Goal: Information Seeking & Learning: Check status

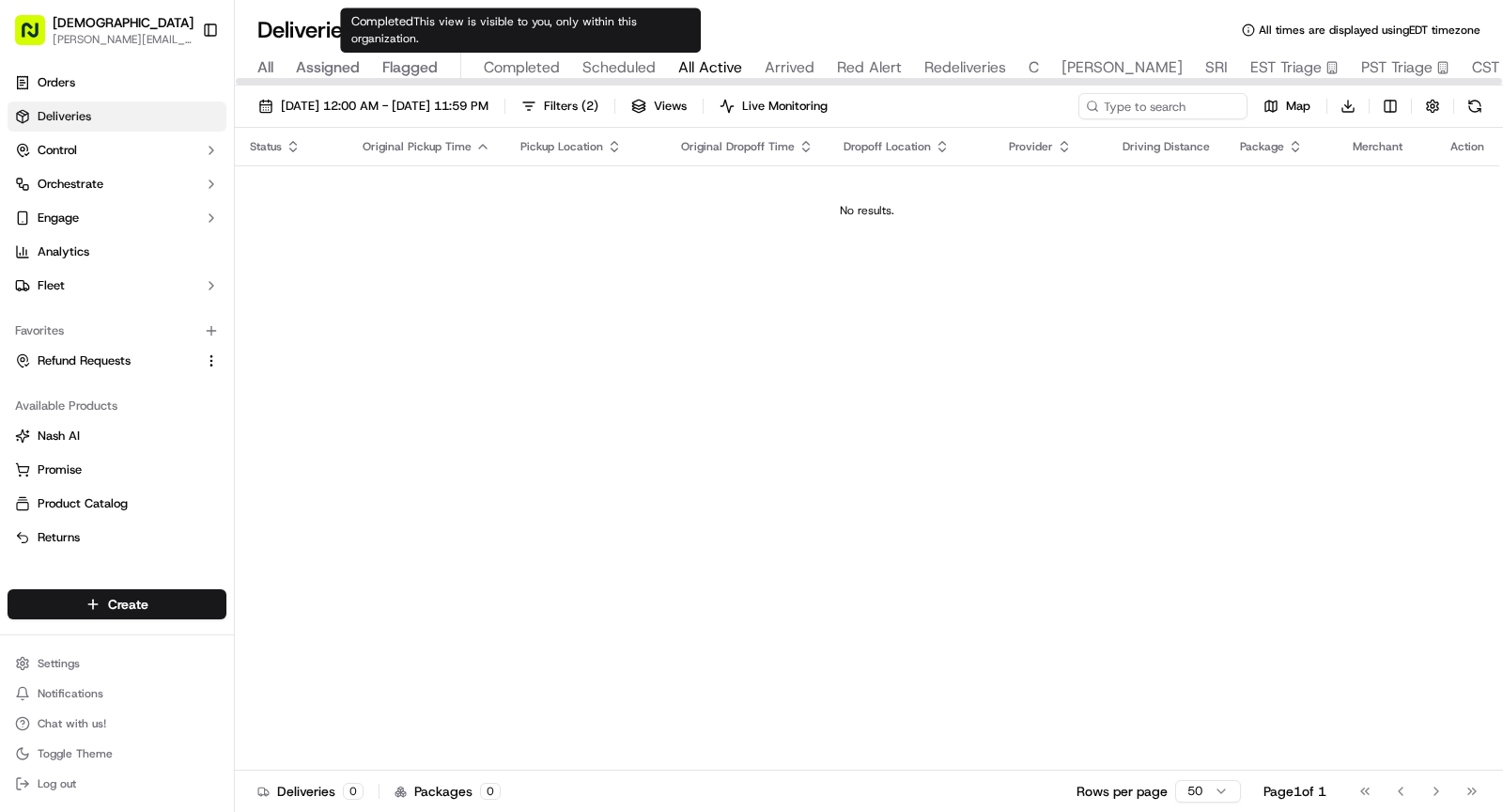
click at [520, 67] on span "Completed" at bounding box center [522, 68] width 76 height 23
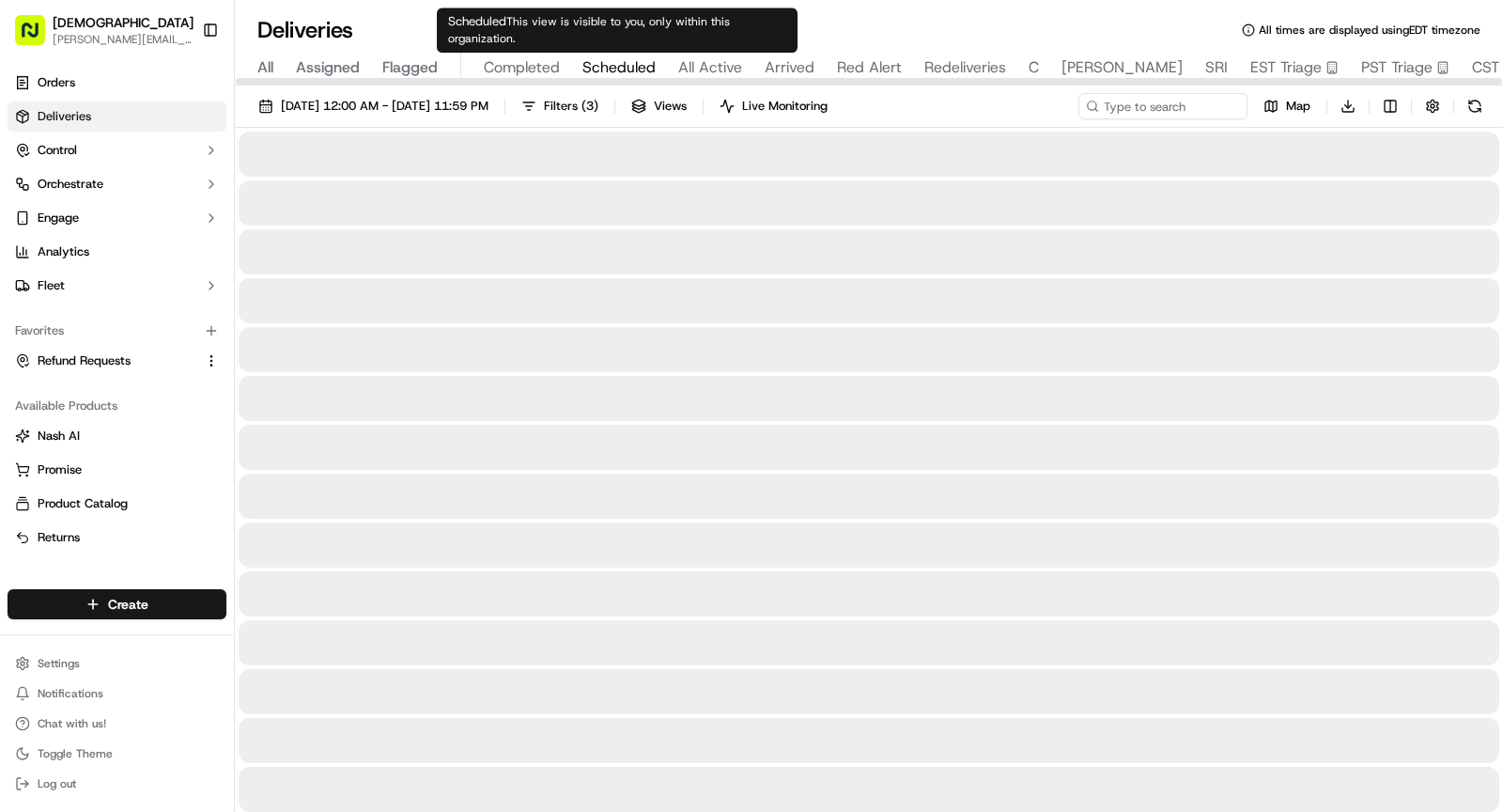
click at [619, 58] on span "Scheduled" at bounding box center [620, 68] width 74 height 23
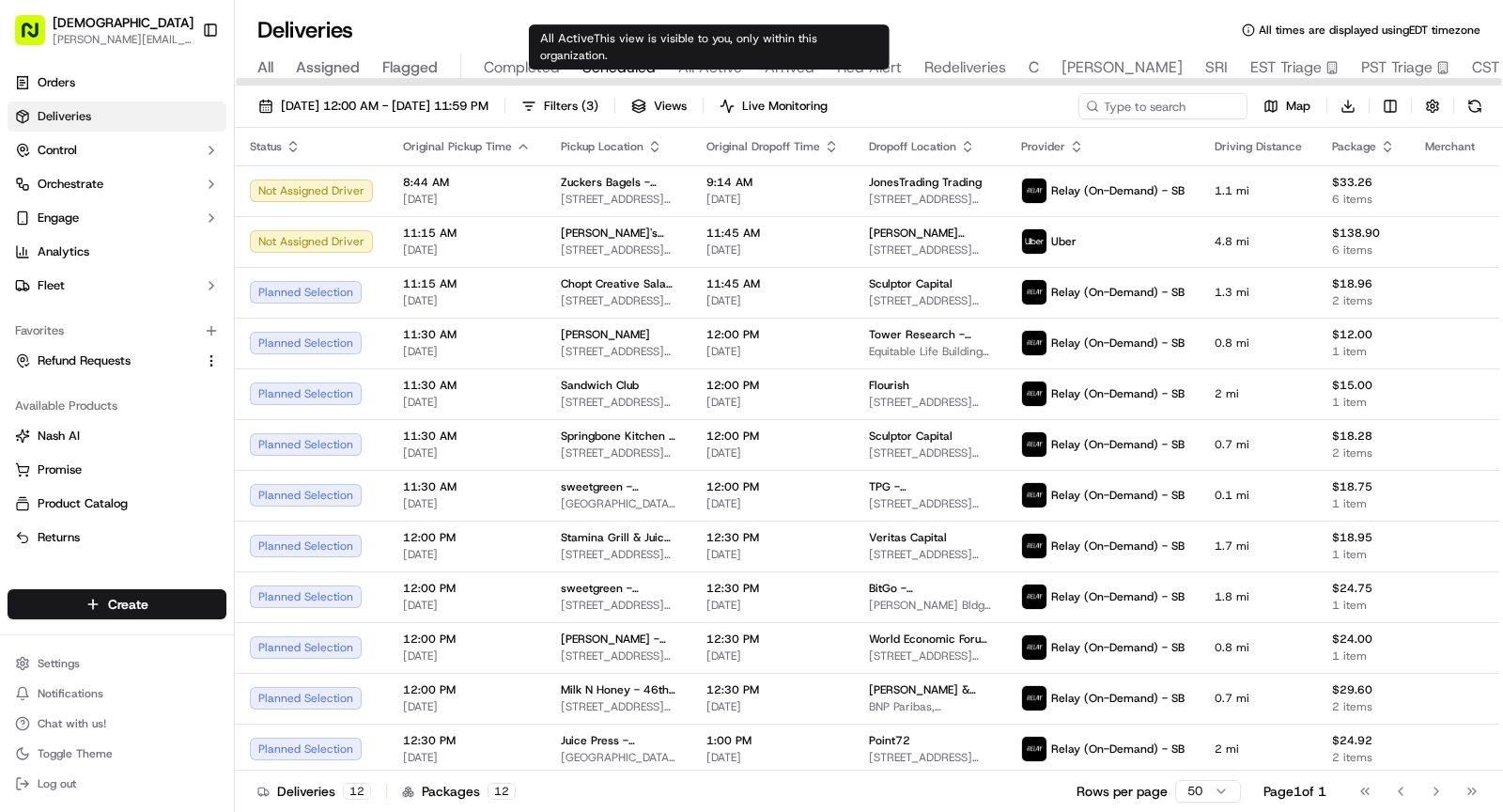
click at [712, 58] on span "All Active" at bounding box center [711, 68] width 64 height 23
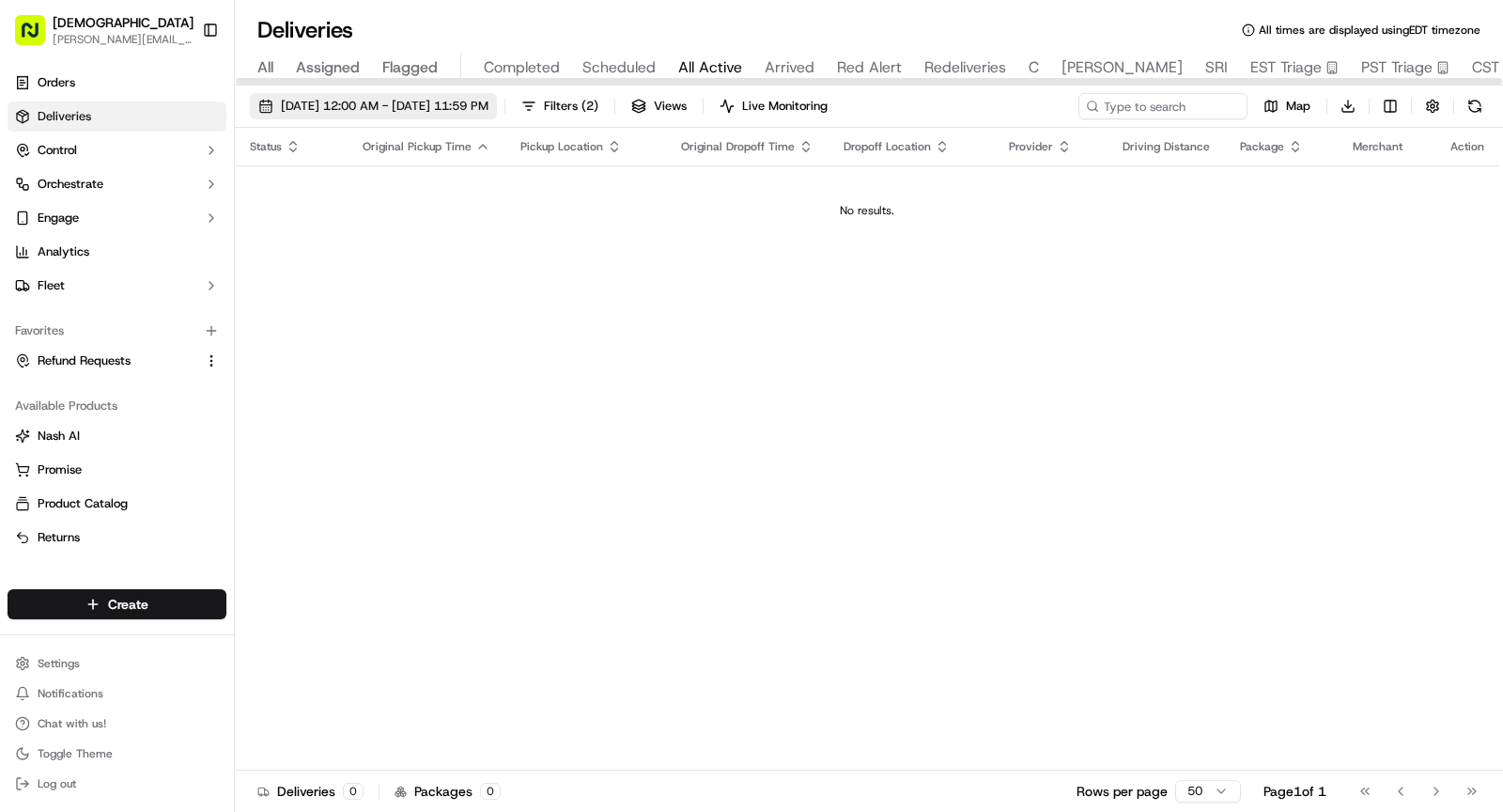
click at [408, 107] on span "[DATE] 12:00 AM - [DATE] 11:59 PM" at bounding box center [385, 106] width 207 height 17
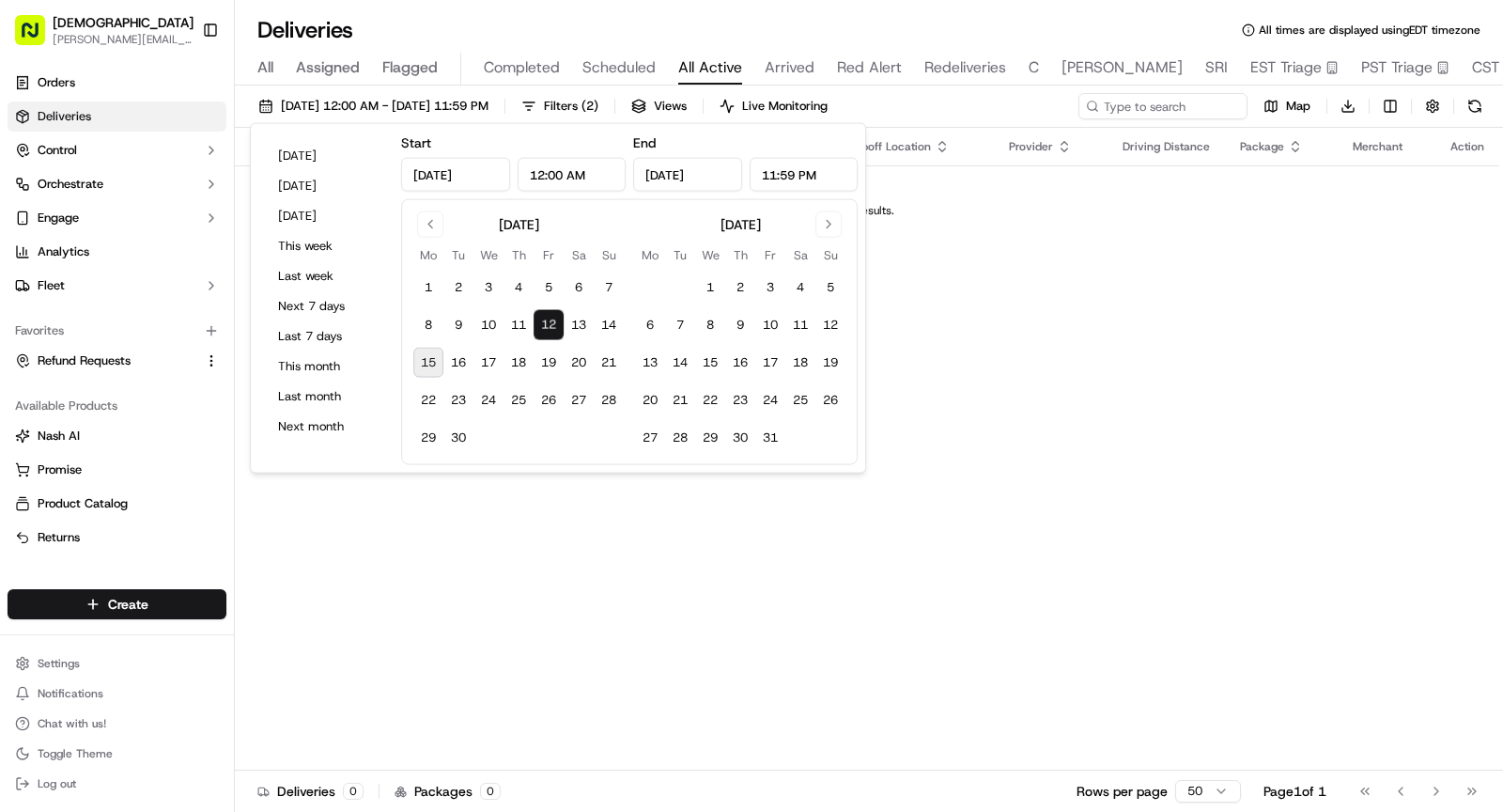
click at [430, 364] on button "15" at bounding box center [429, 363] width 30 height 30
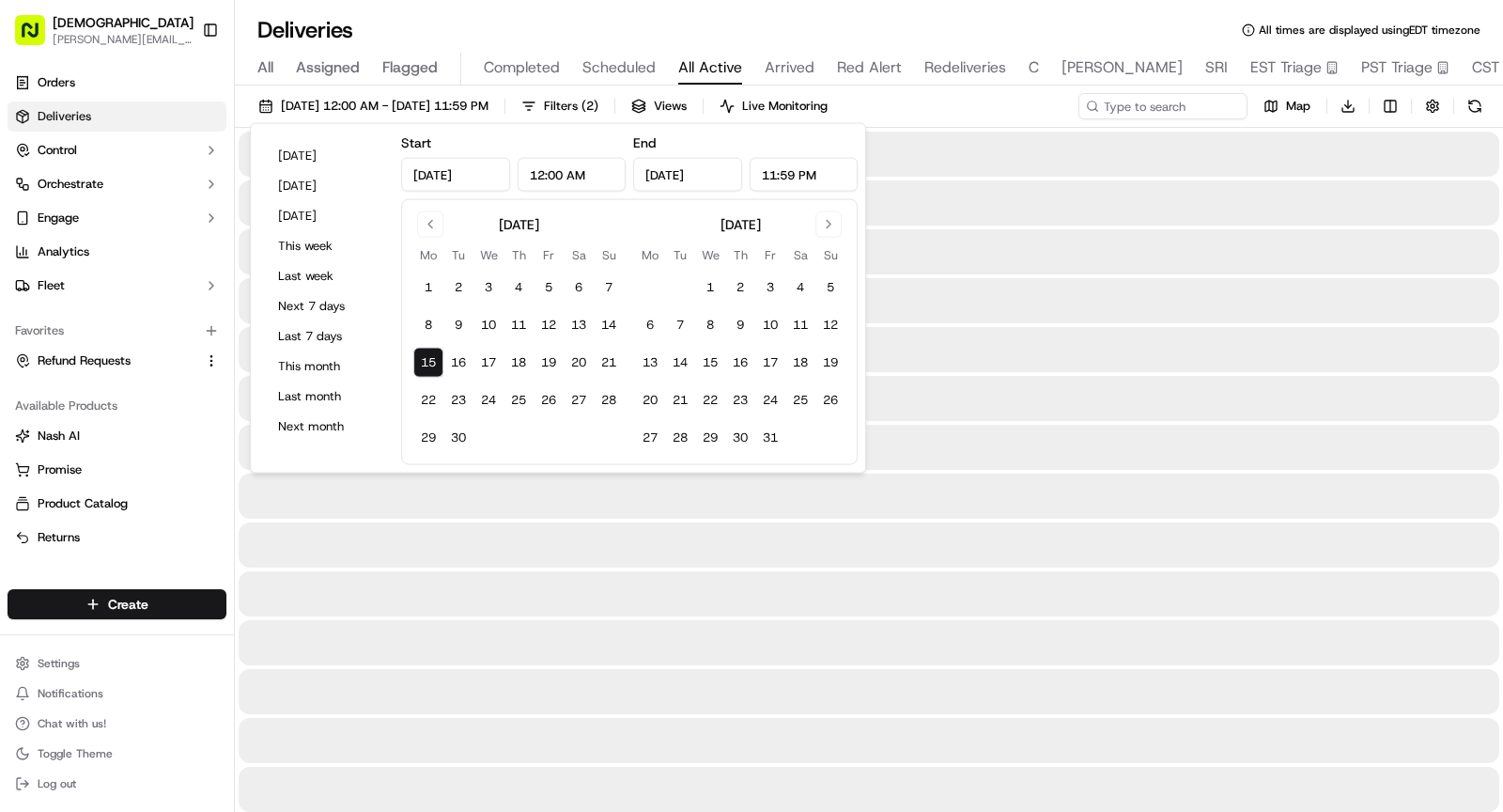
type input "[DATE]"
click at [430, 364] on button "15" at bounding box center [429, 363] width 30 height 30
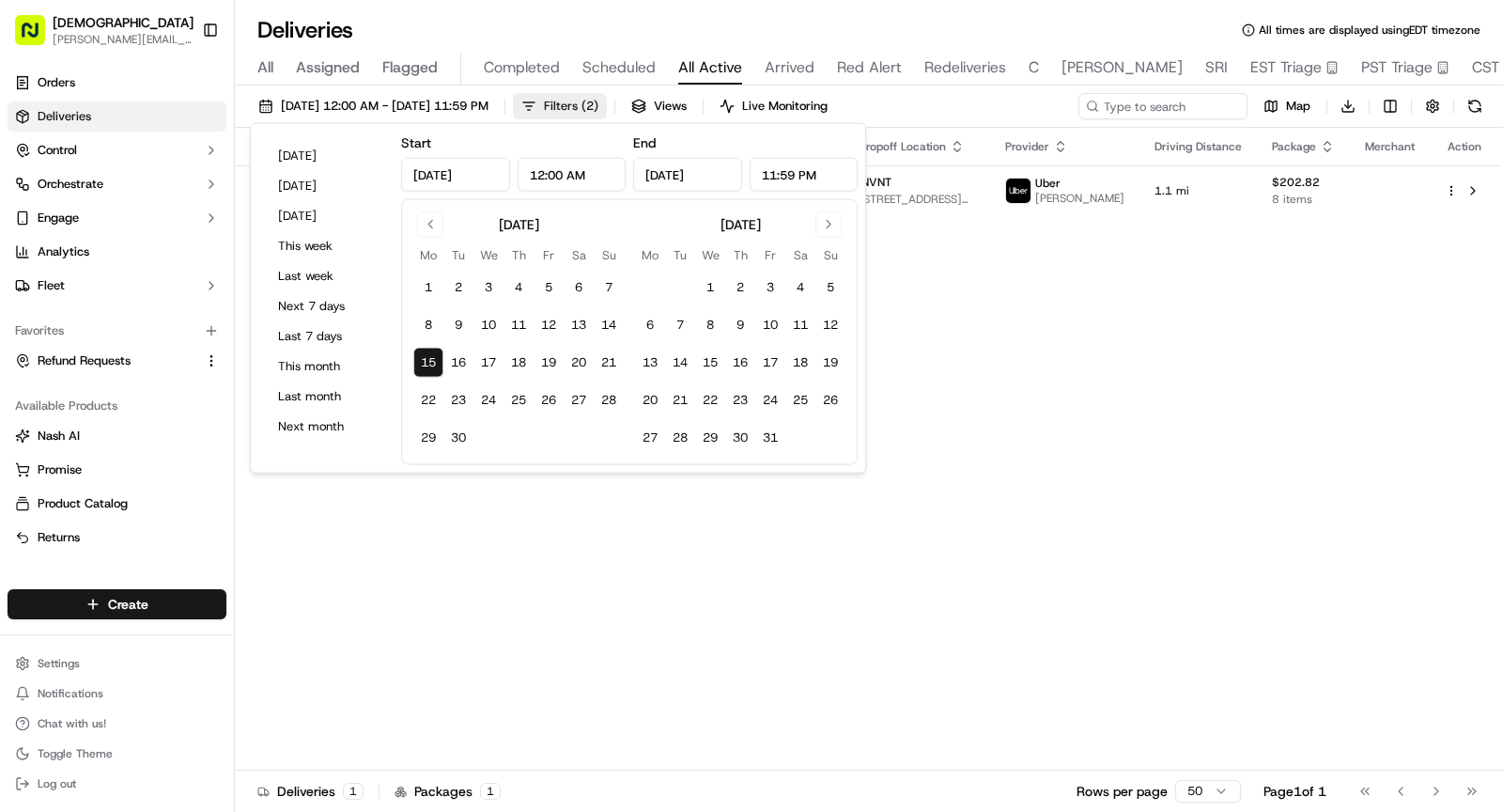
click at [604, 107] on button "Filters ( 2 )" at bounding box center [560, 106] width 94 height 26
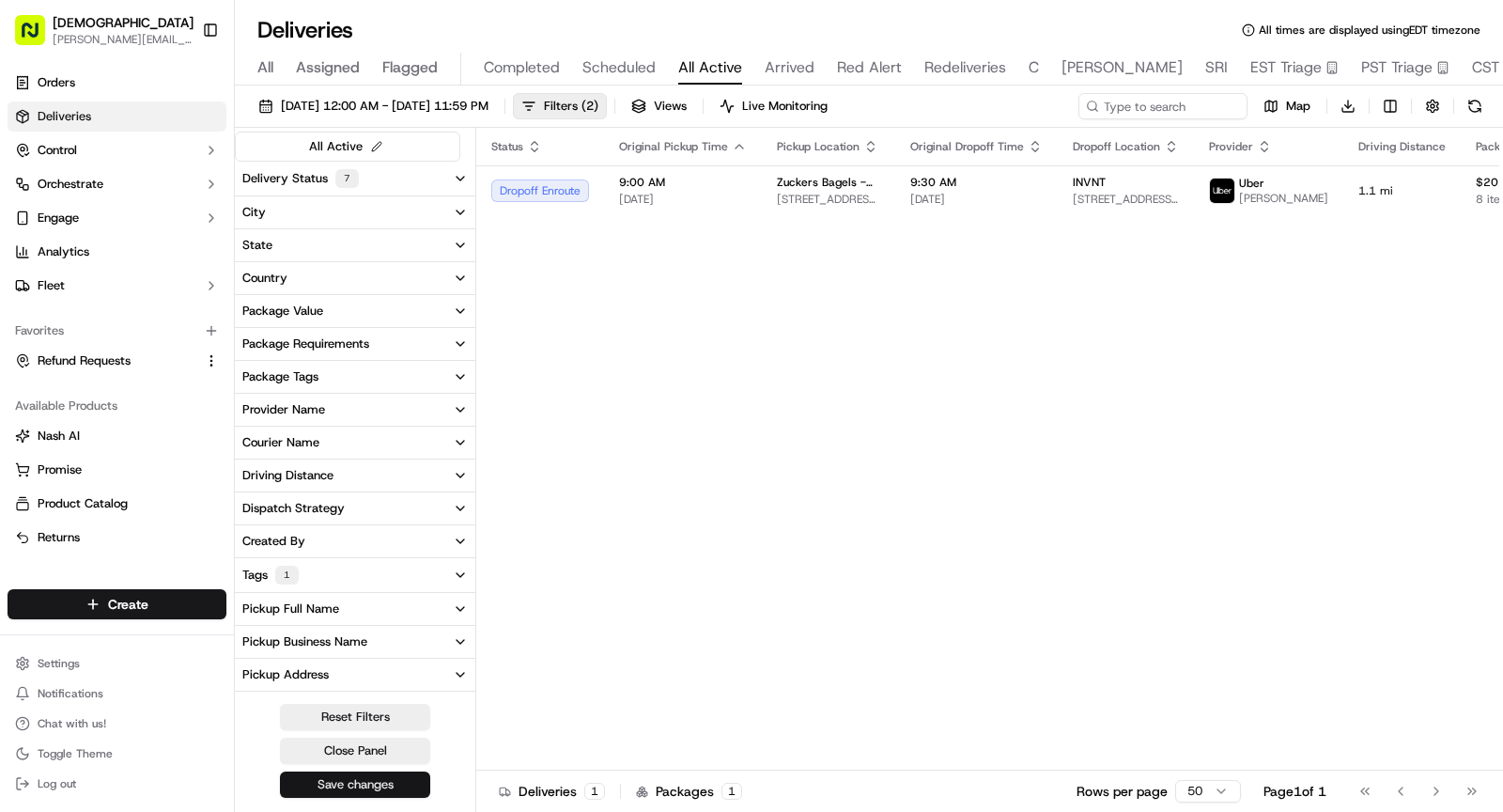
click at [302, 600] on button "Save changes" at bounding box center [355, 784] width 150 height 26
click at [784, 69] on span "Arrived" at bounding box center [789, 68] width 50 height 23
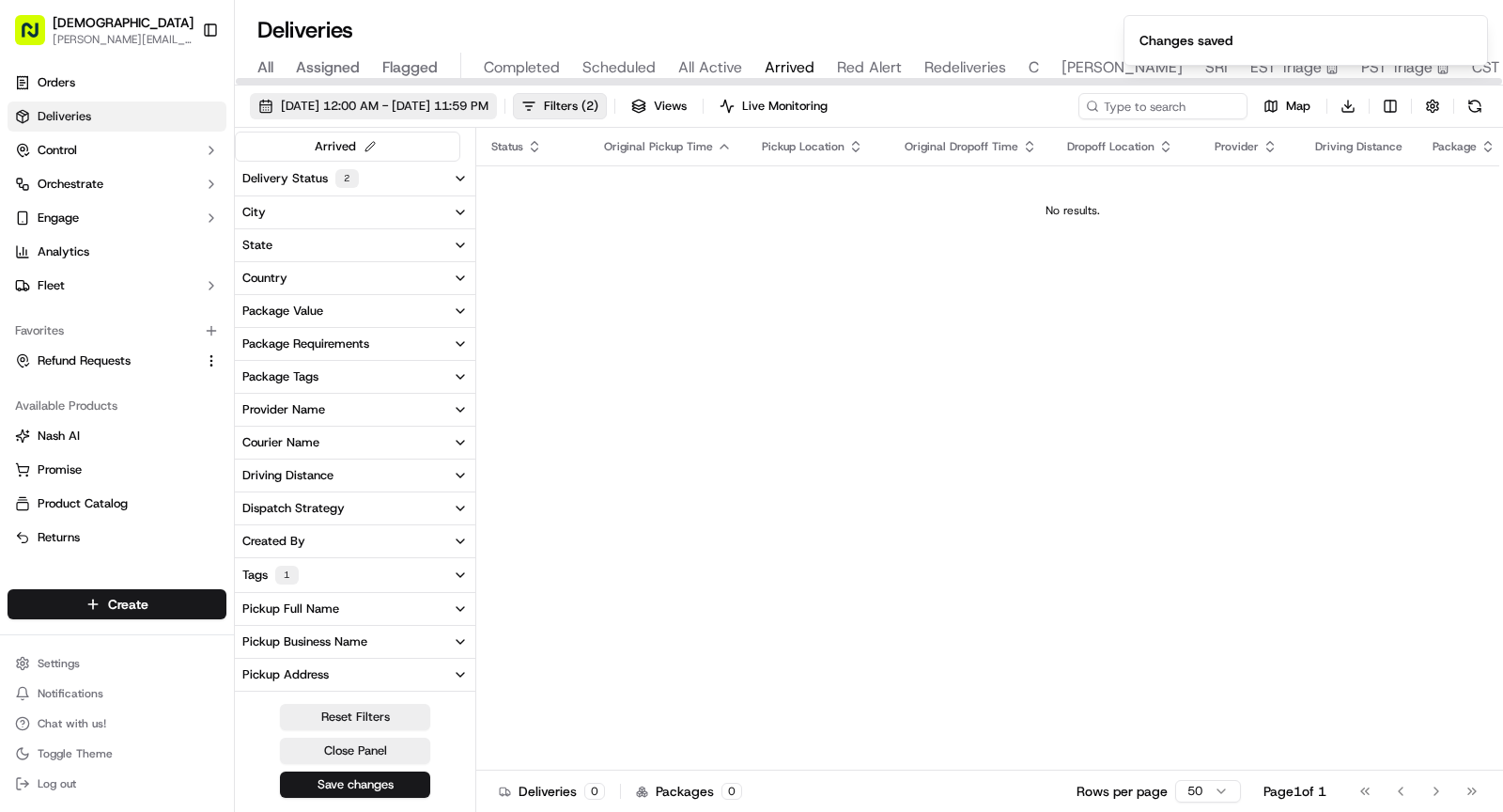
click at [416, 107] on span "[DATE] 12:00 AM - [DATE] 11:59 PM" at bounding box center [385, 106] width 207 height 17
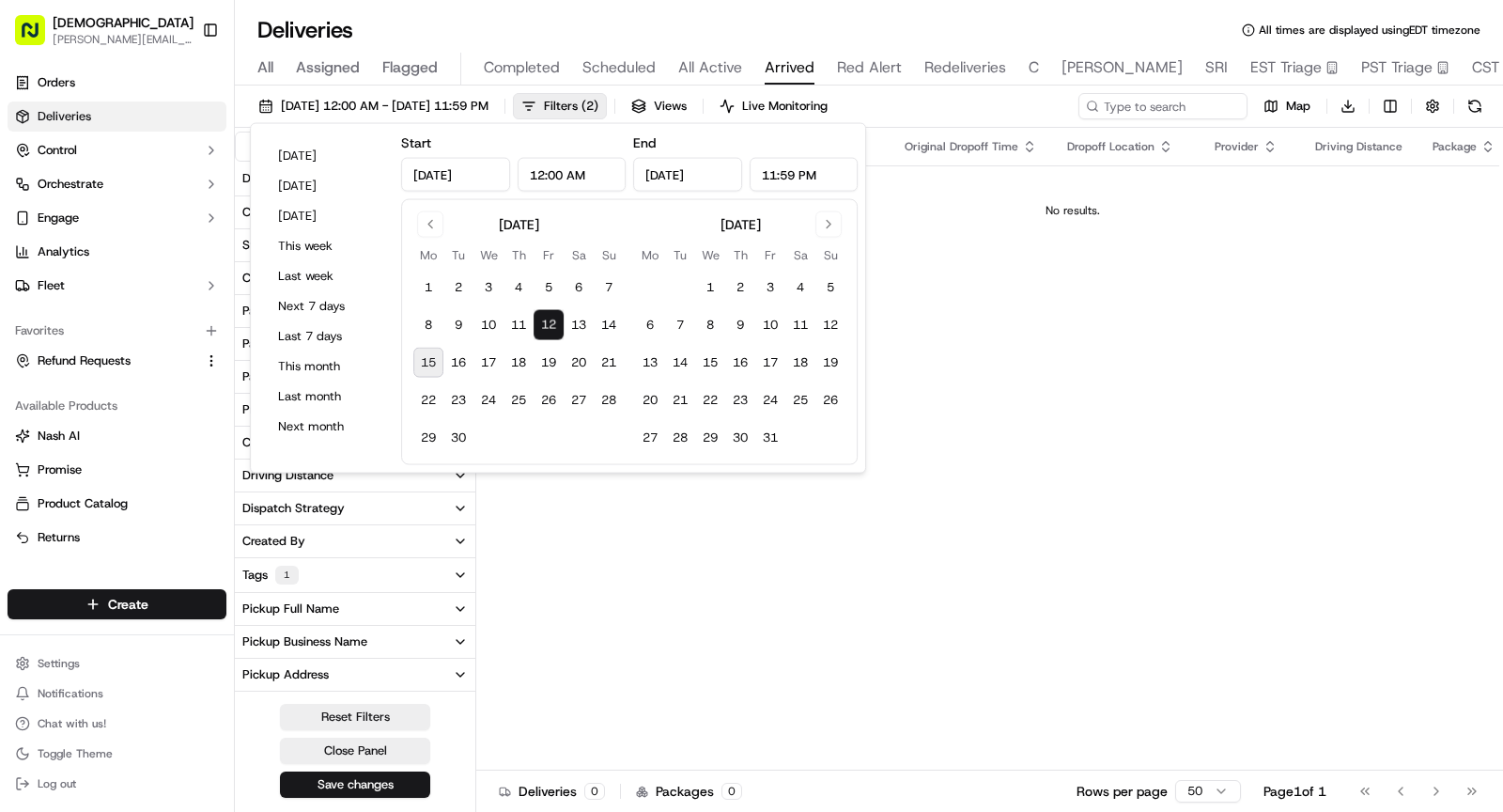
click at [429, 356] on button "15" at bounding box center [429, 363] width 30 height 30
type input "[DATE]"
click at [429, 356] on button "15" at bounding box center [429, 363] width 30 height 30
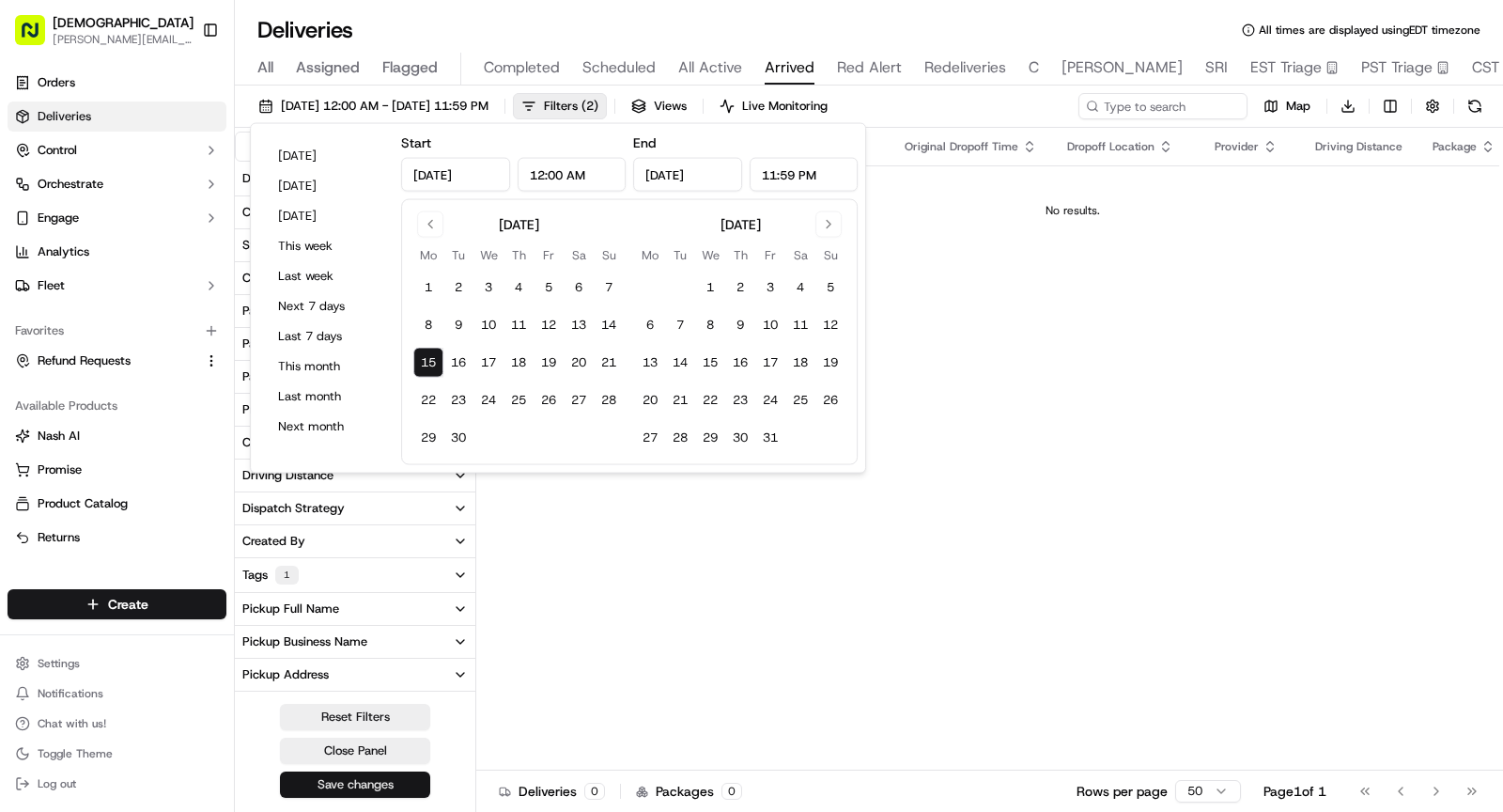
click at [357, 600] on button "Save changes" at bounding box center [355, 784] width 150 height 26
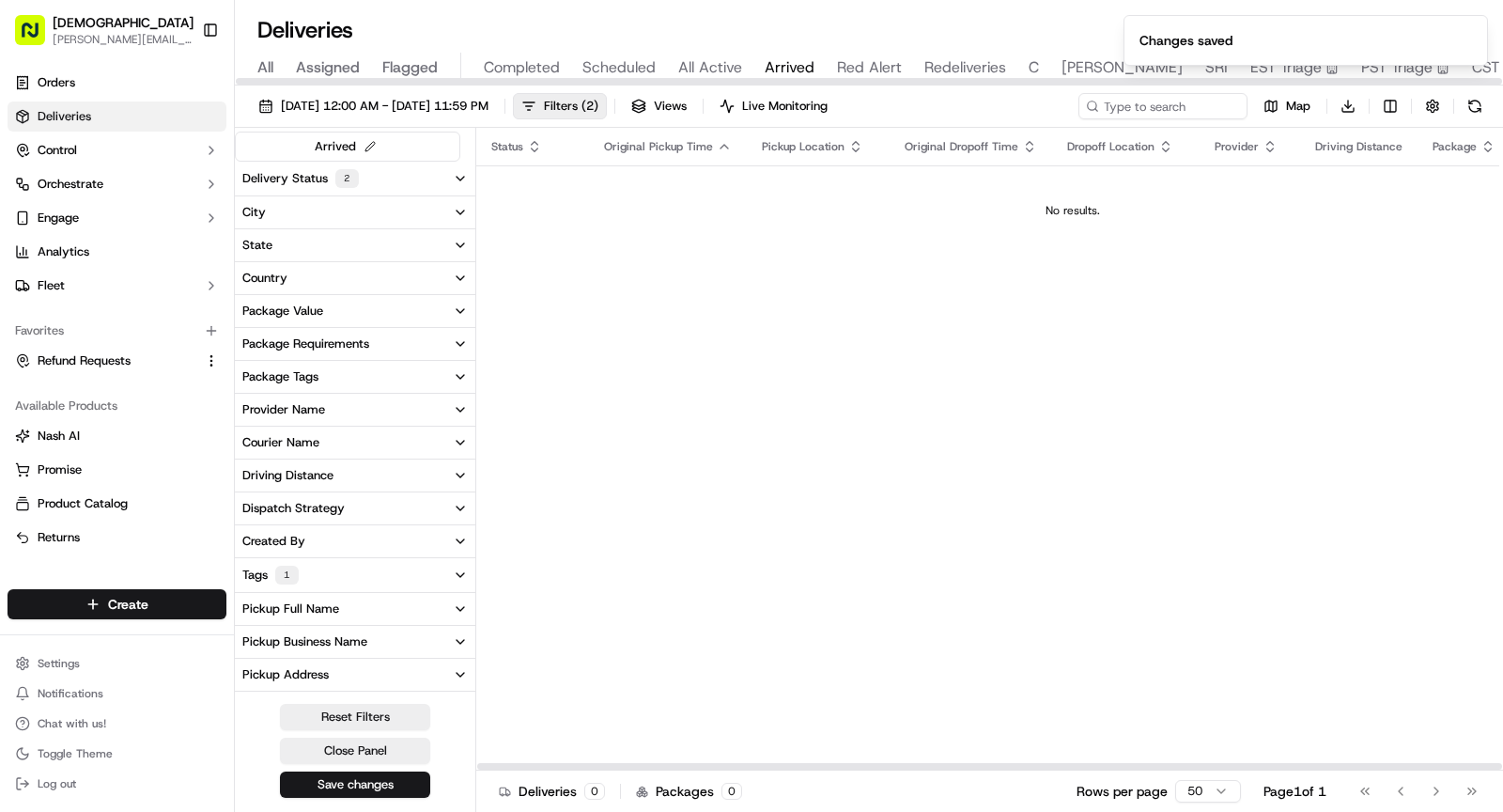
click at [880, 61] on span "Red Alert" at bounding box center [869, 68] width 65 height 23
click at [390, 107] on span "[DATE] 12:00 AM - [DATE] 11:59 PM" at bounding box center [385, 106] width 207 height 17
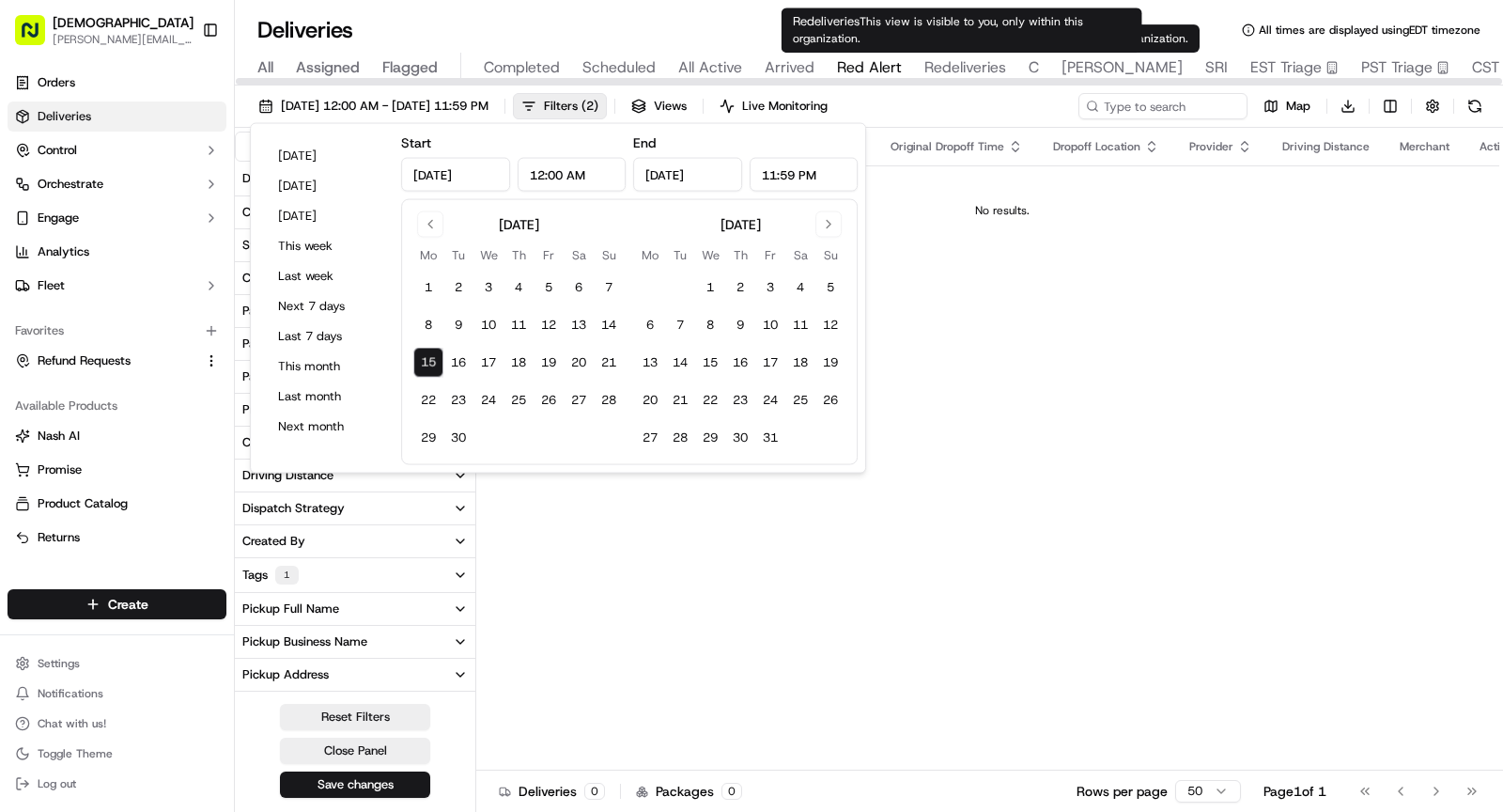
click at [959, 68] on span "Redeliveries" at bounding box center [966, 68] width 82 height 23
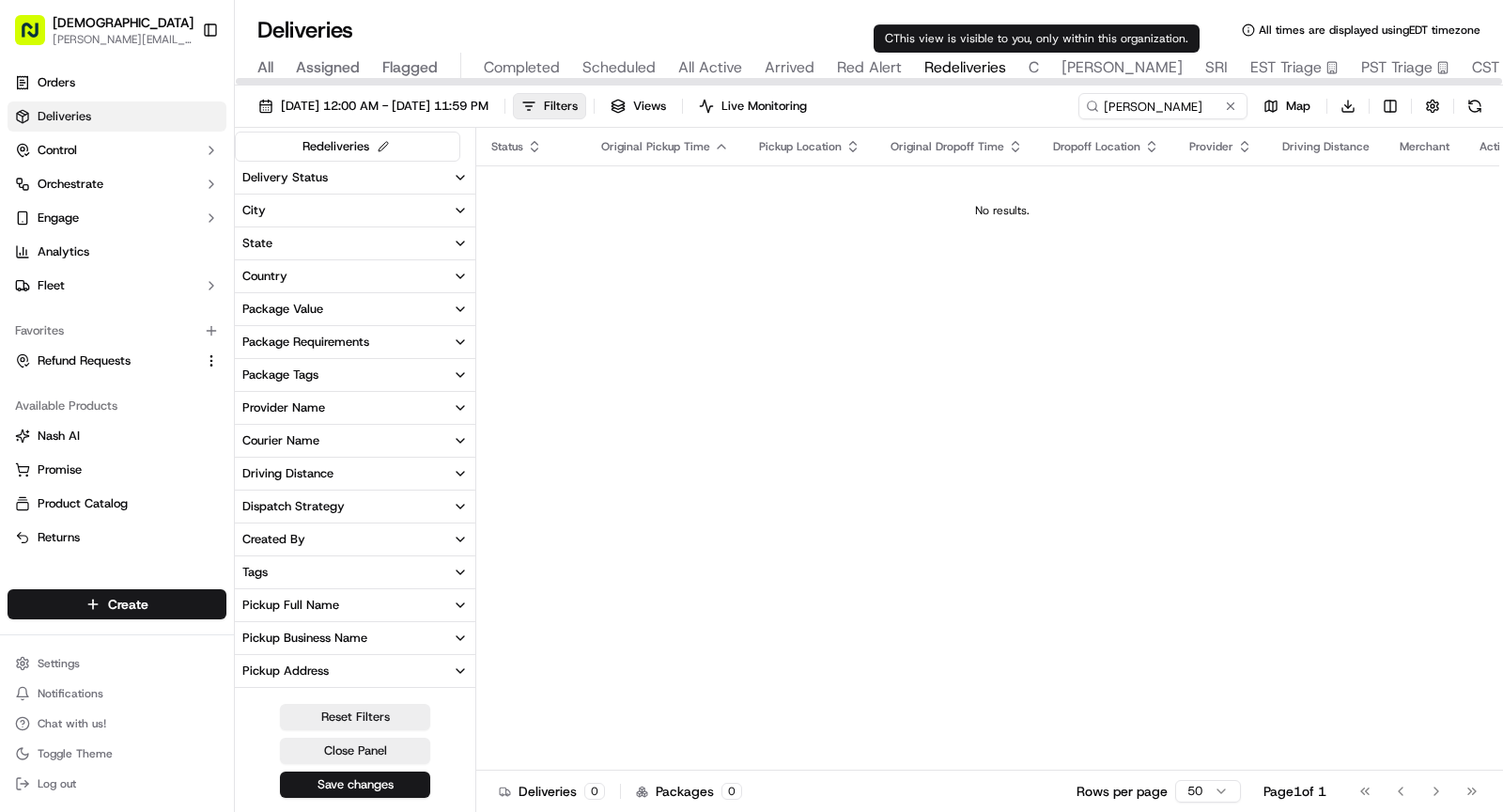
click at [1033, 67] on span "C" at bounding box center [1034, 68] width 10 height 23
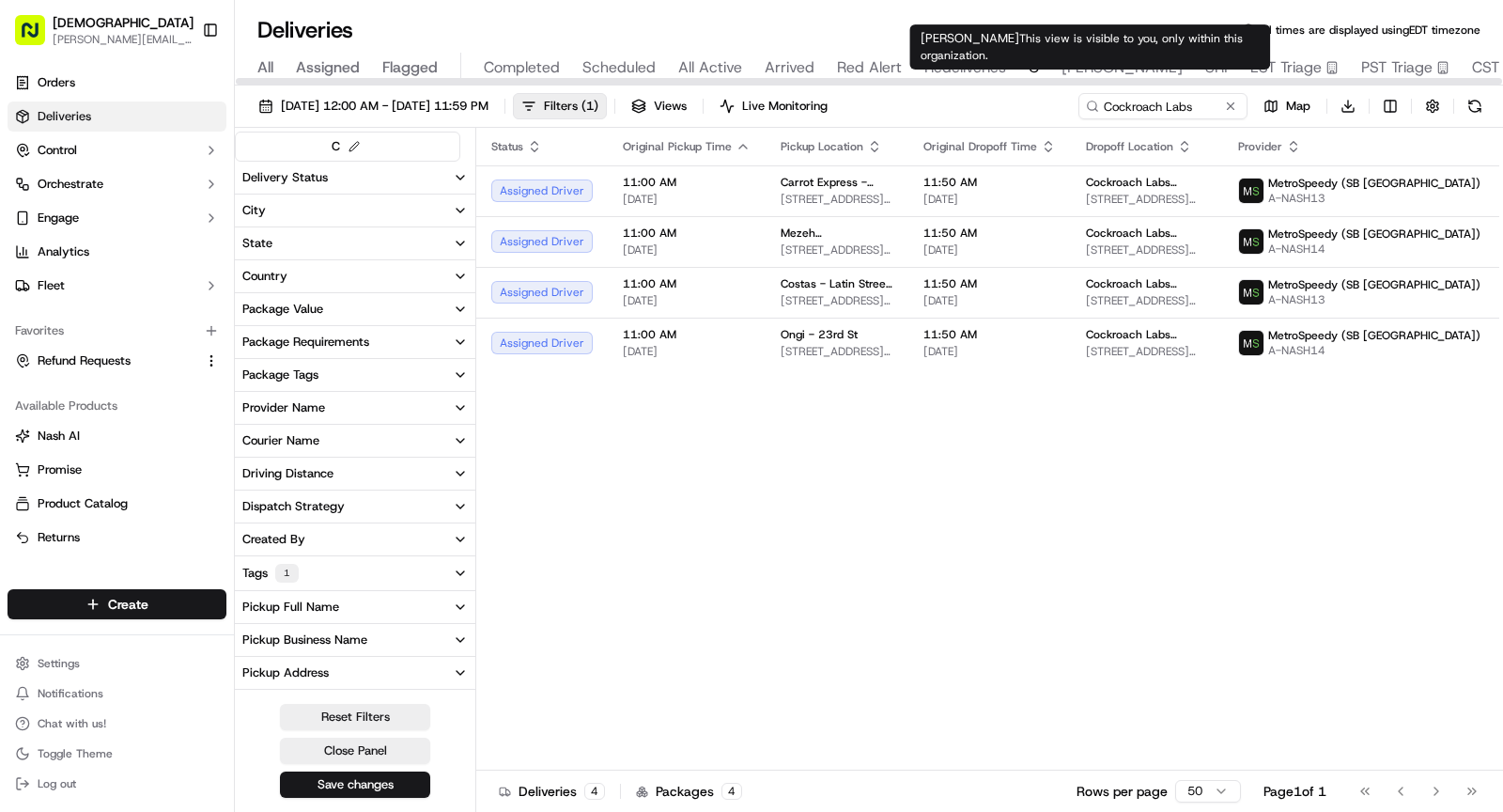
click at [1059, 66] on span "[PERSON_NAME]" at bounding box center [1122, 68] width 122 height 23
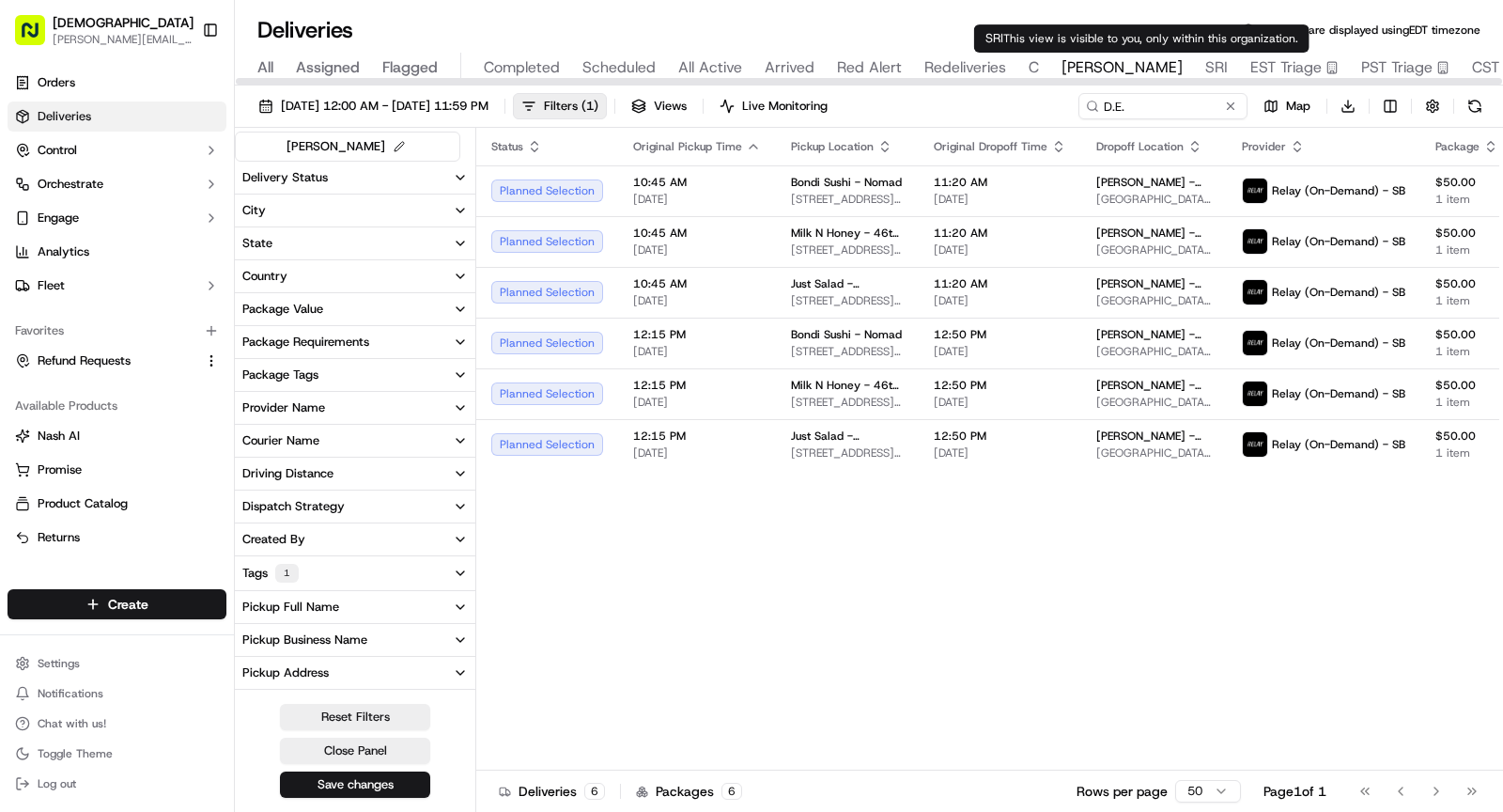
click at [1059, 68] on span "SRI" at bounding box center [1217, 68] width 23 height 23
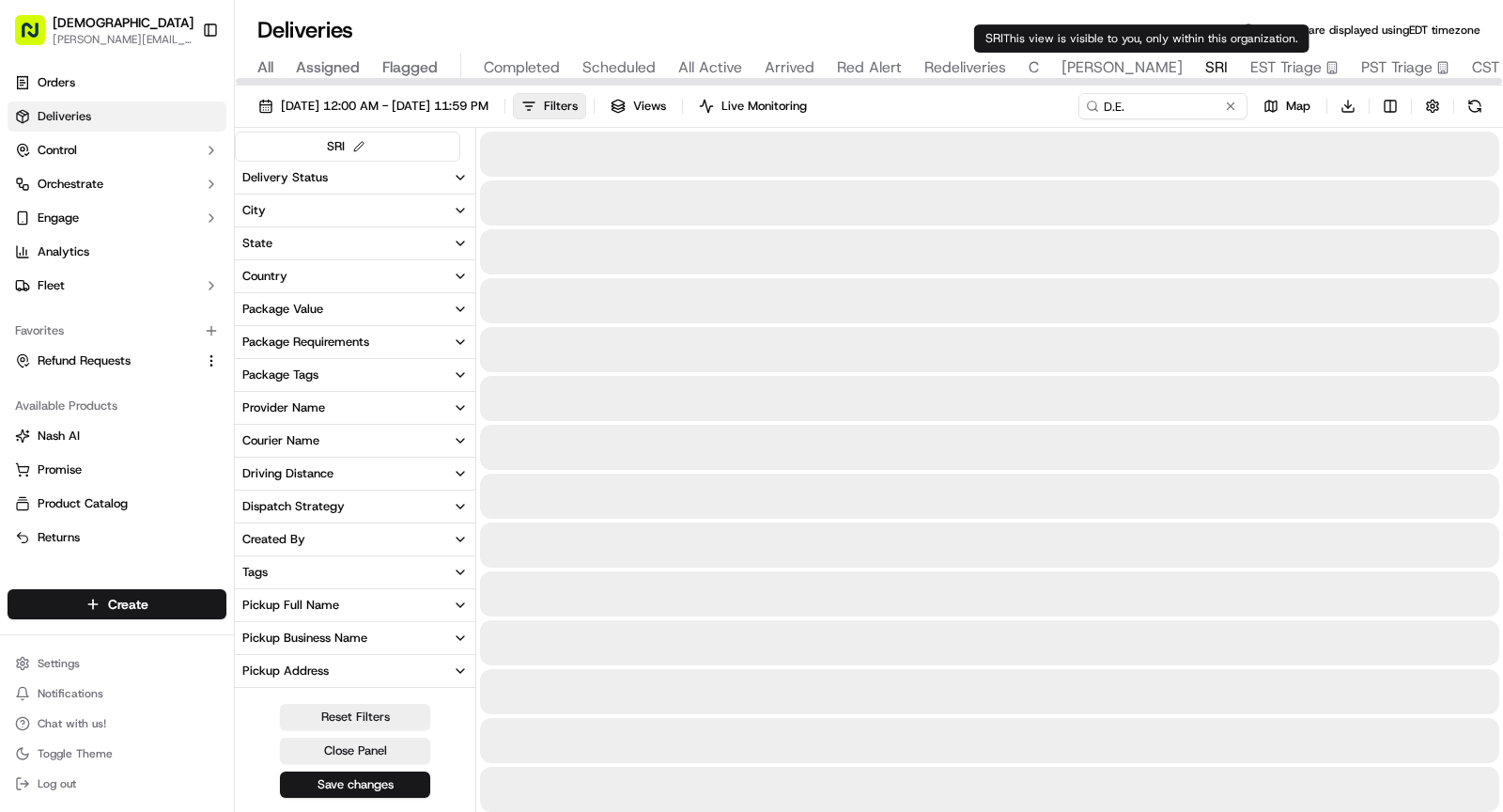
type input "DESRI"
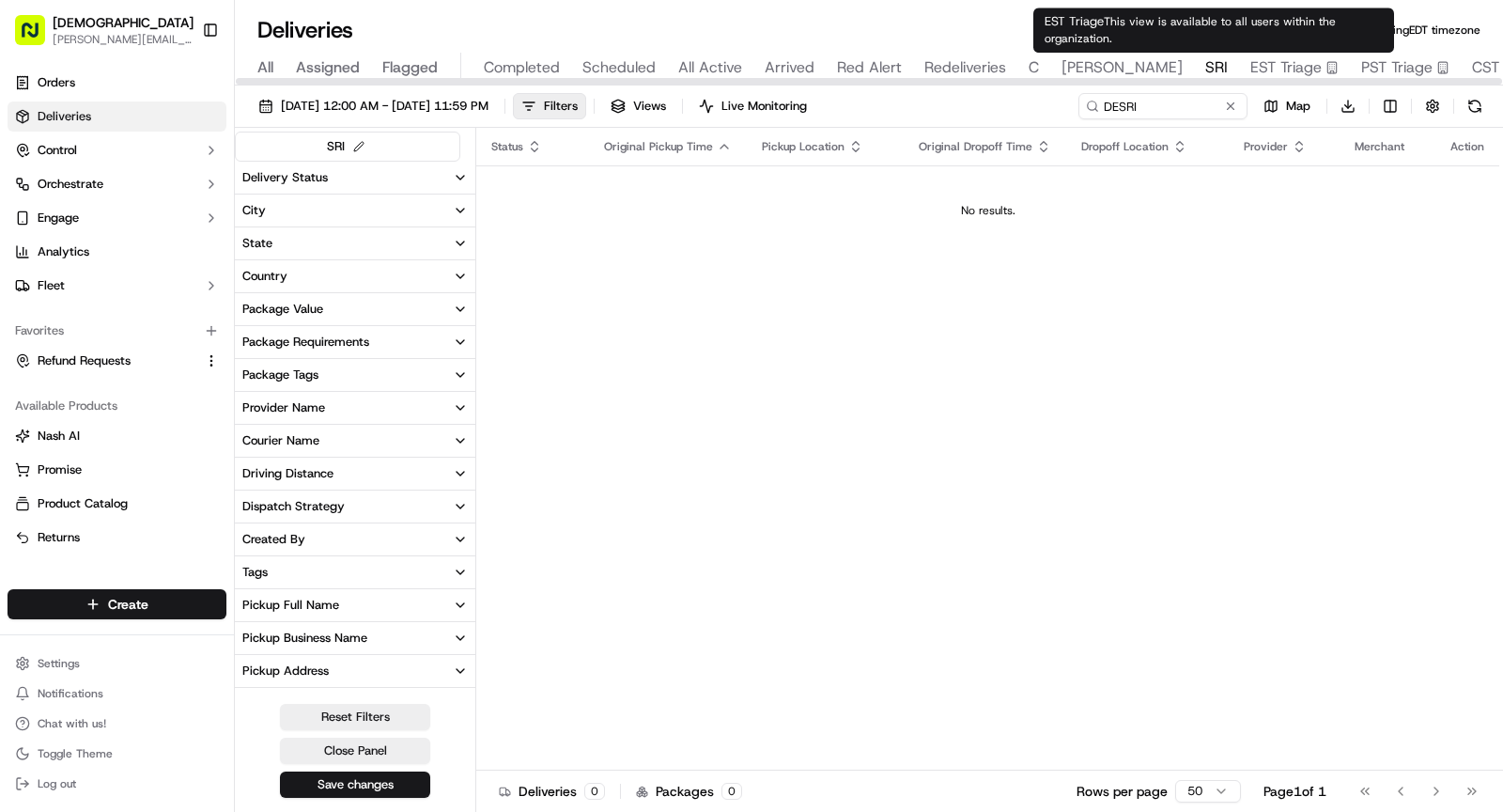
click at [1059, 69] on span "EST Triage" at bounding box center [1287, 68] width 72 height 23
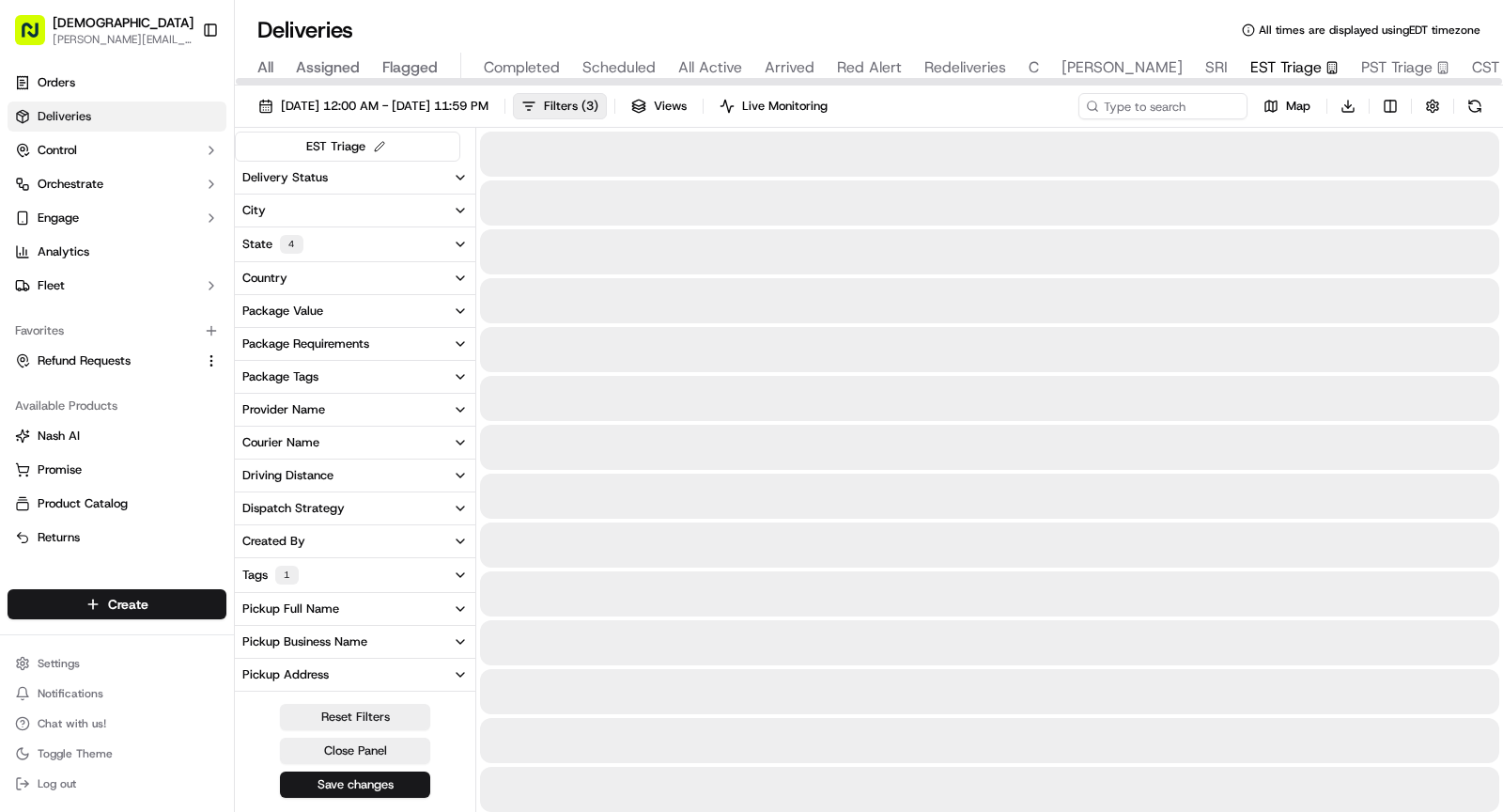
click at [1059, 65] on span "PST Triage" at bounding box center [1397, 68] width 72 height 23
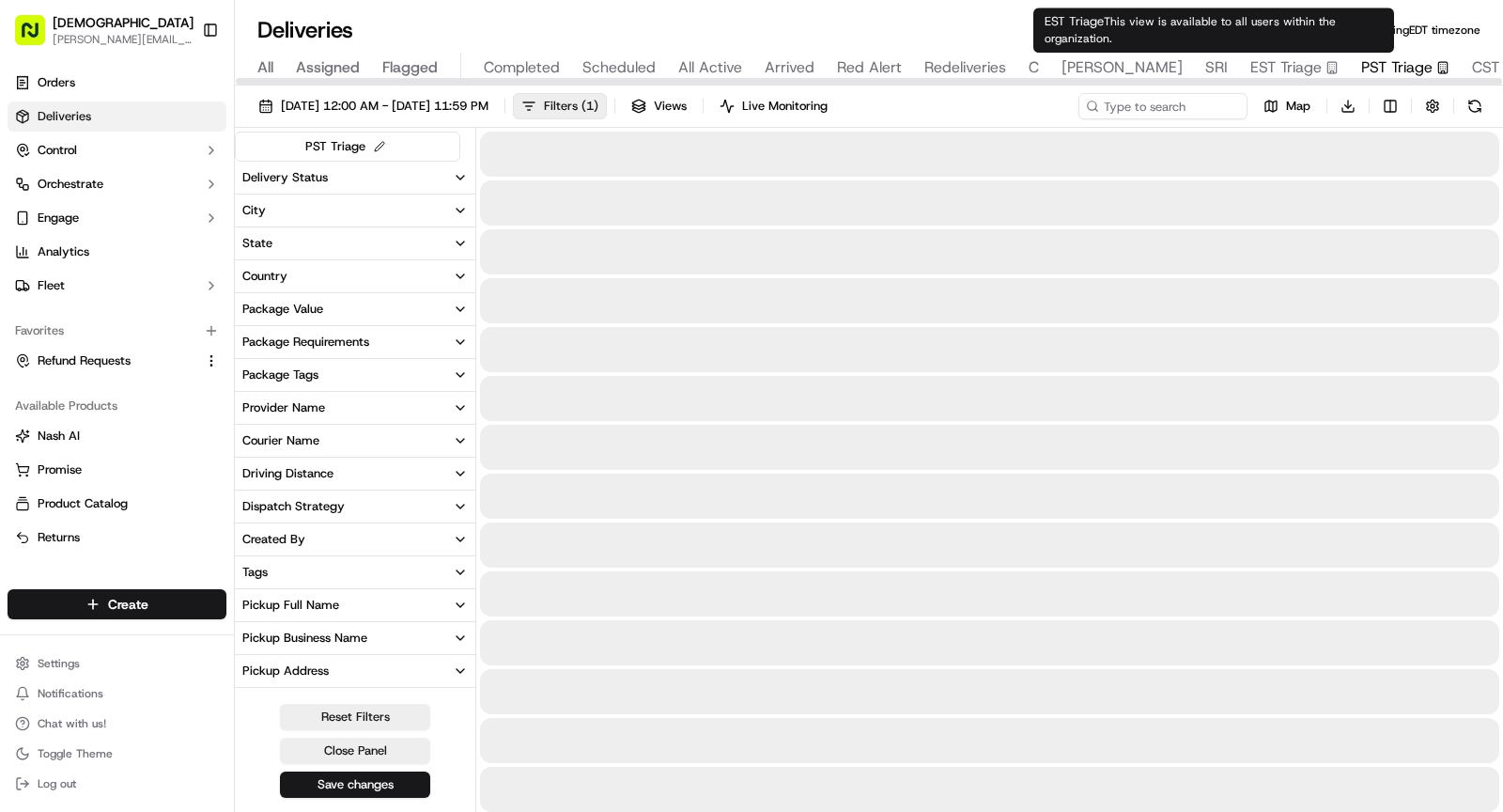
click at [607, 107] on button "Filters ( 1 )" at bounding box center [560, 106] width 94 height 26
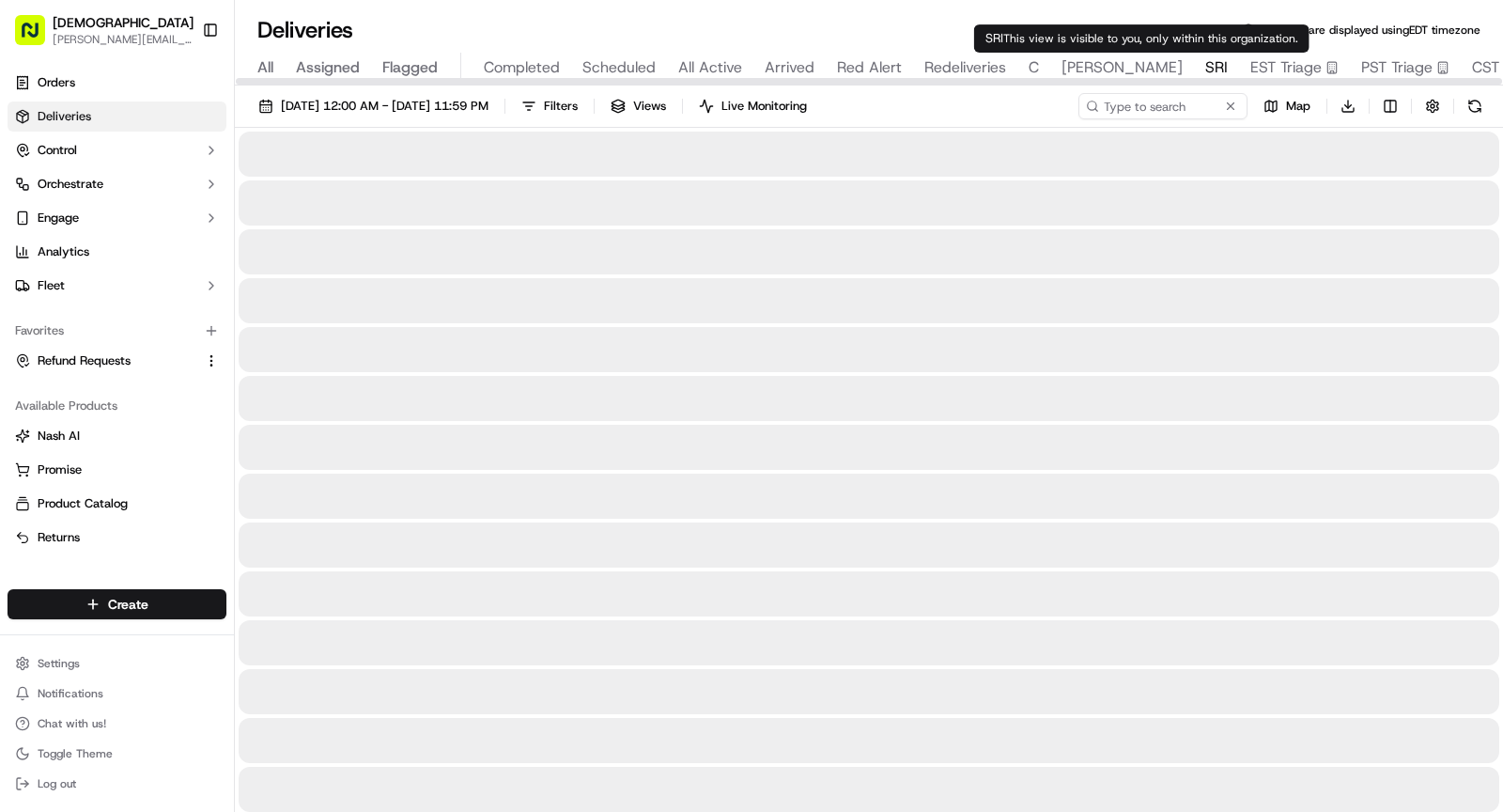
type input "DESRI"
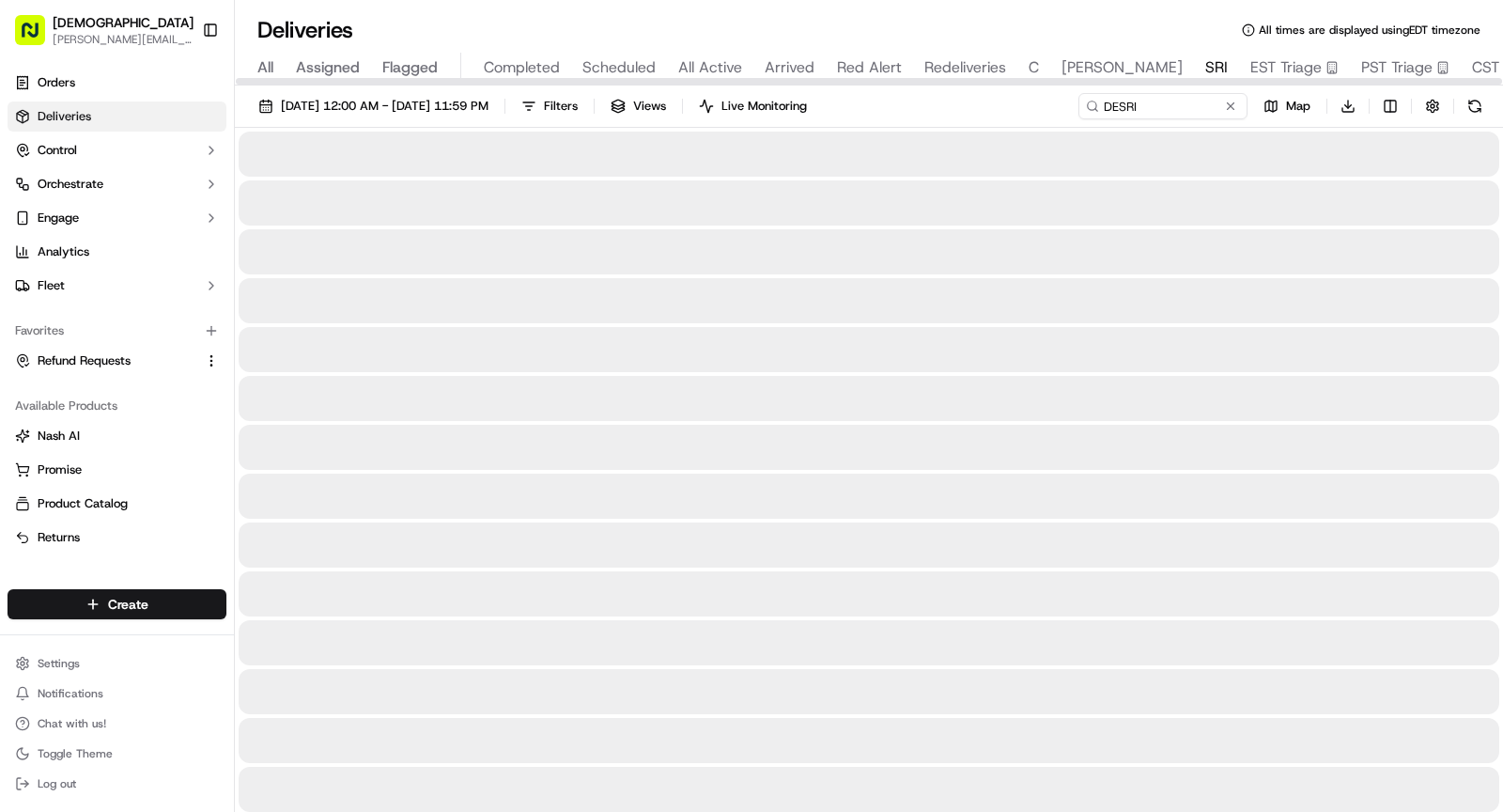
click at [1059, 66] on span "SRI" at bounding box center [1217, 68] width 23 height 23
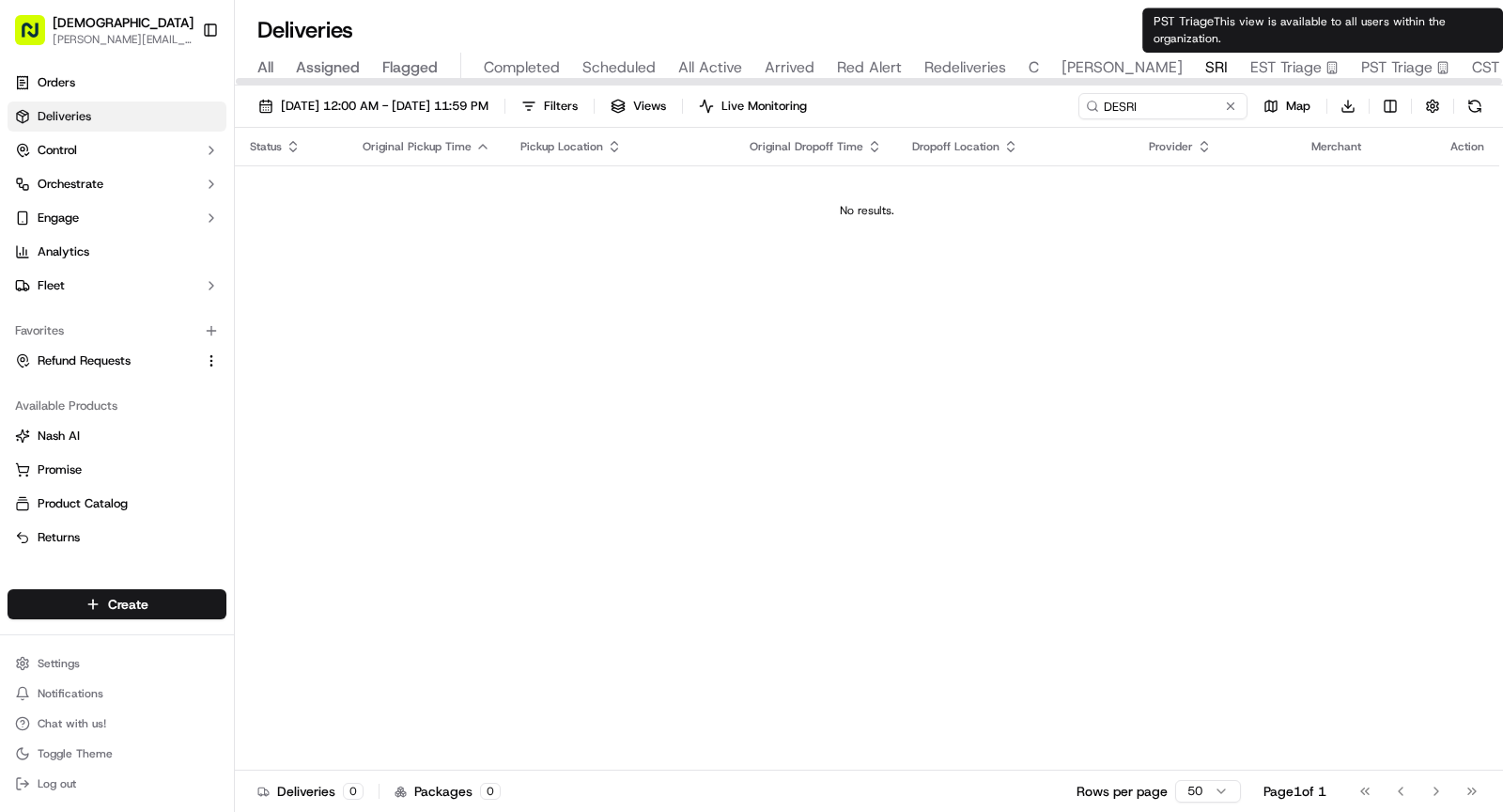
click at [1059, 71] on span "PST Triage" at bounding box center [1397, 68] width 72 height 23
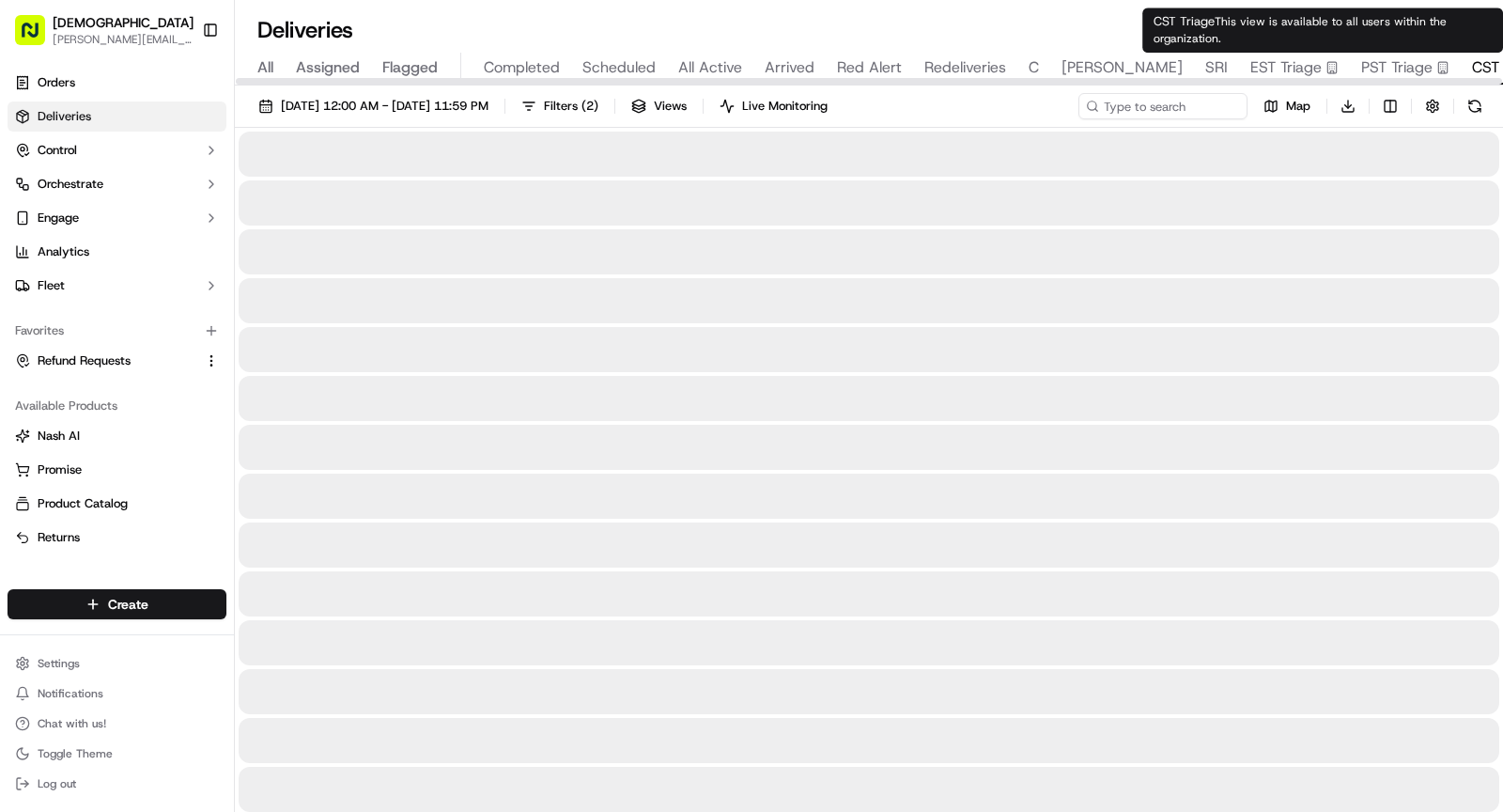
click at [1059, 63] on span "CST Triage" at bounding box center [1509, 68] width 74 height 23
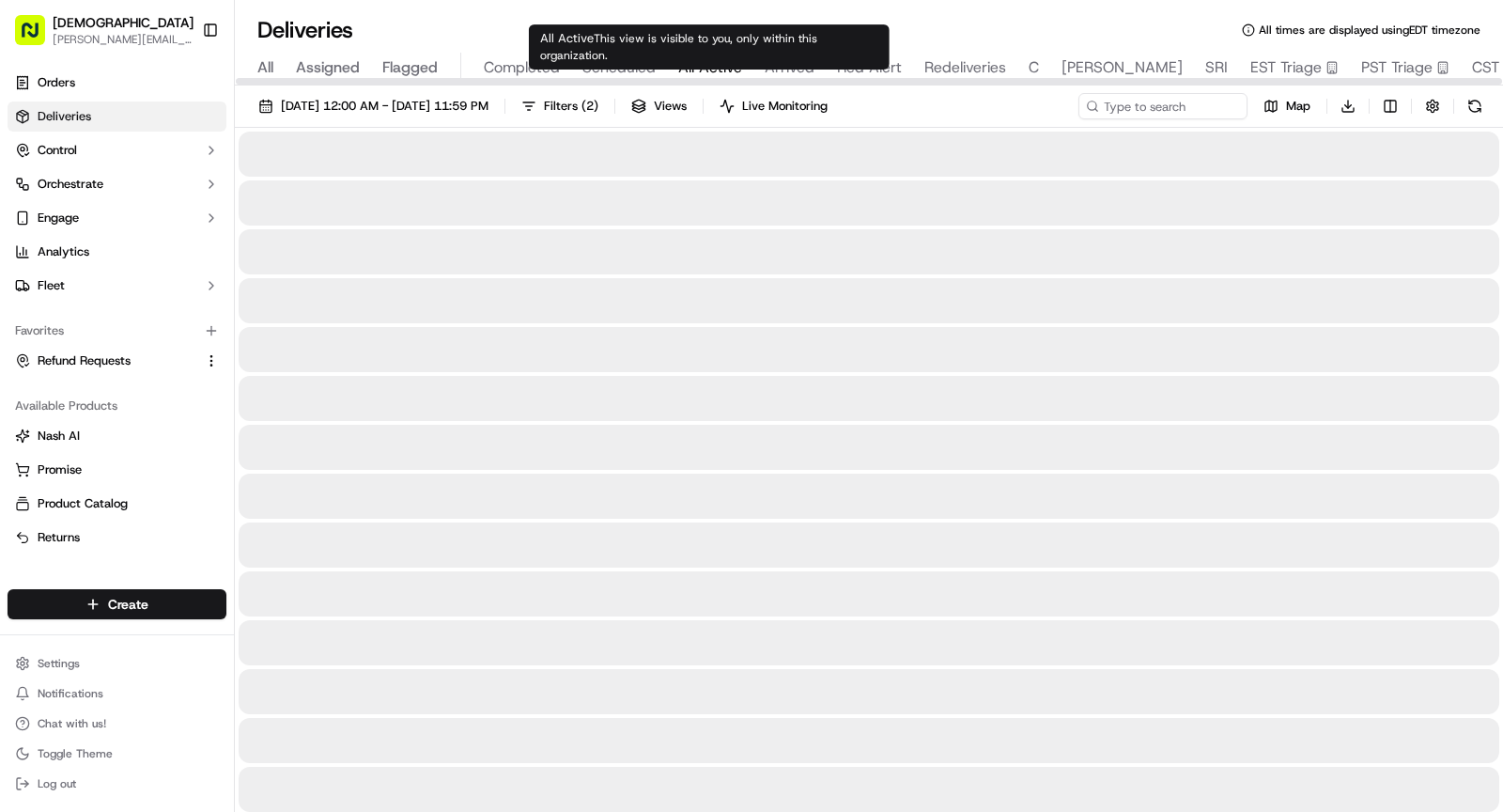
click at [703, 65] on span "All Active" at bounding box center [711, 68] width 64 height 23
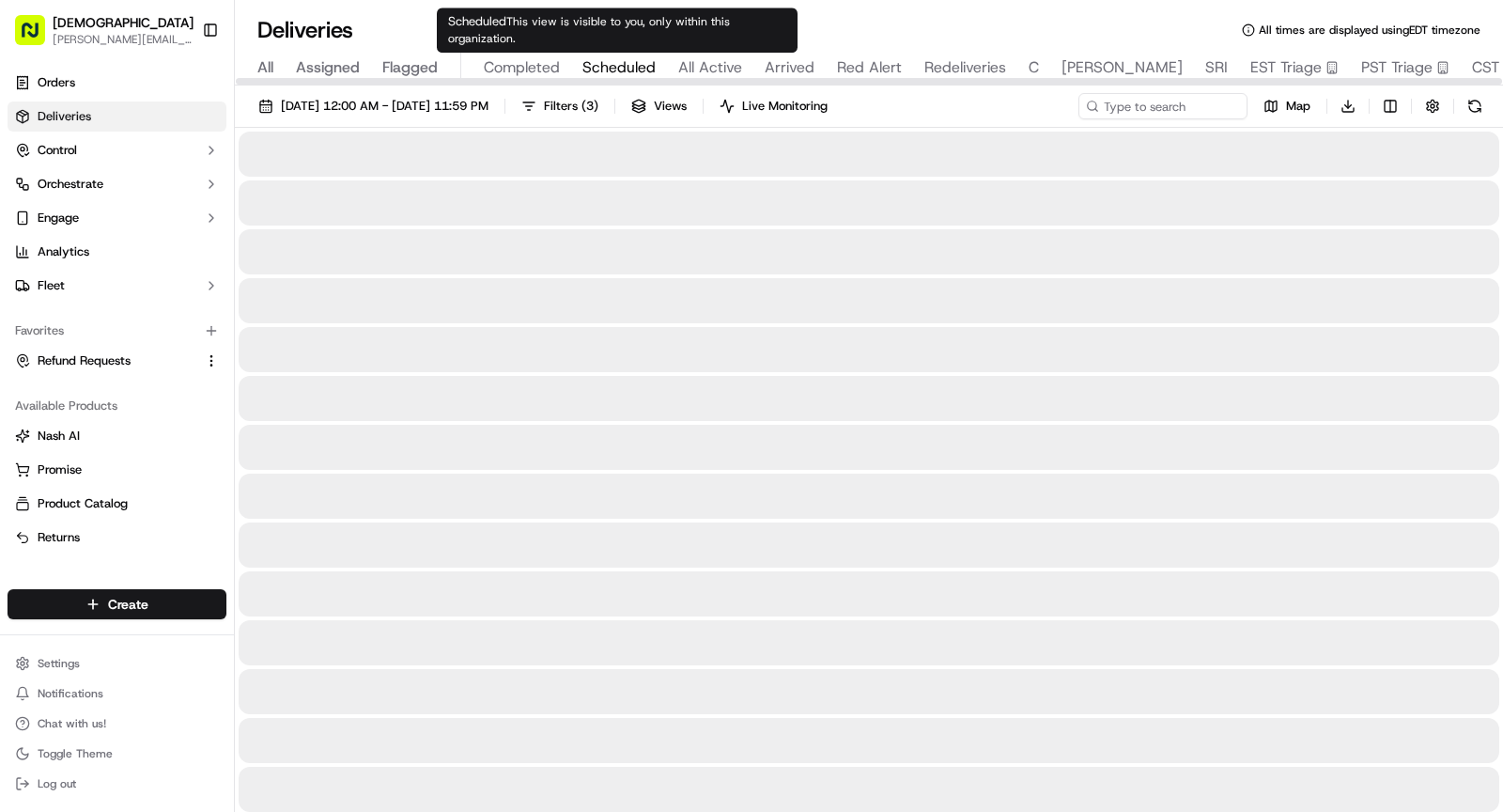
click at [621, 64] on span "Scheduled" at bounding box center [620, 68] width 74 height 23
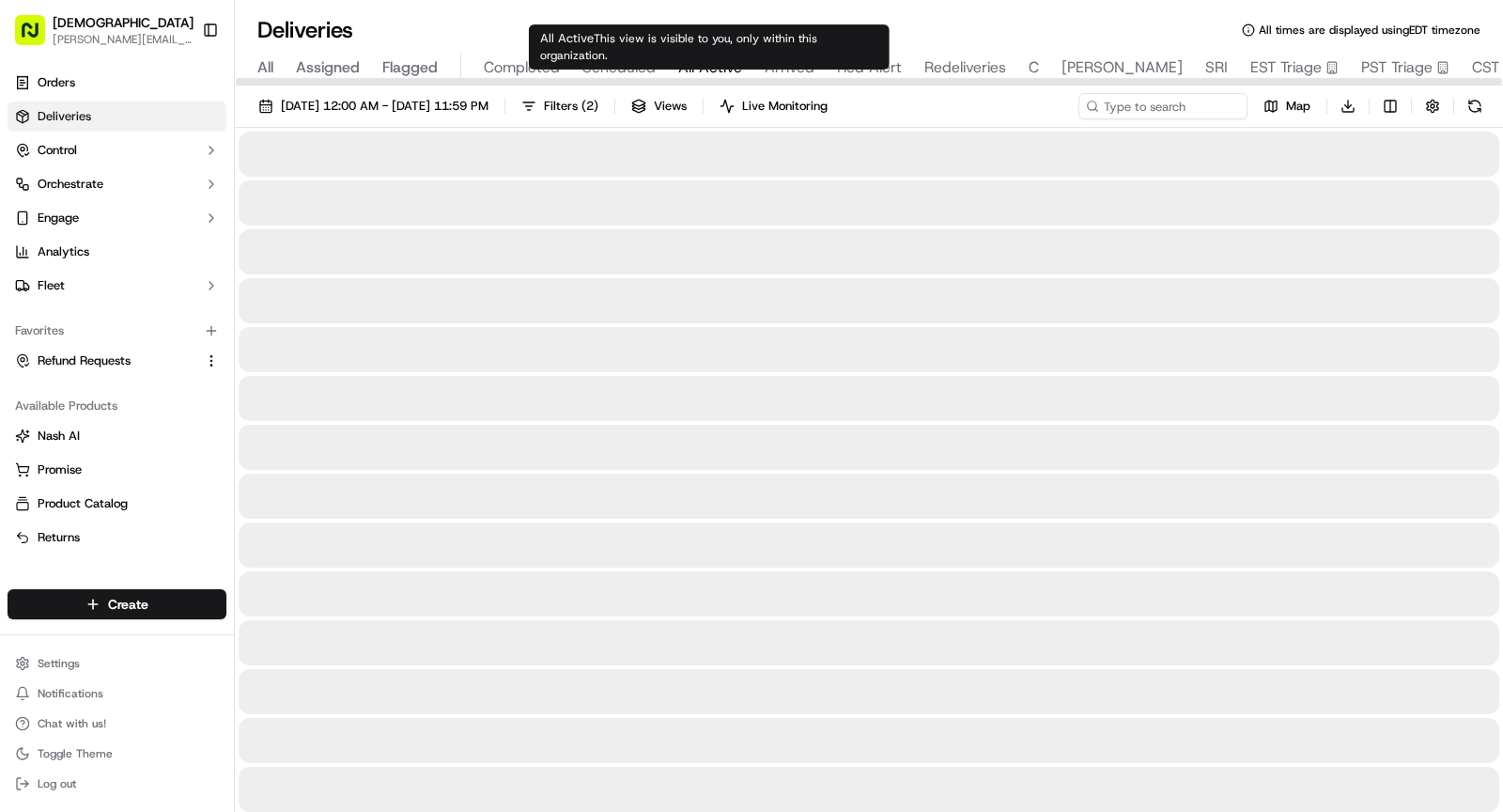
click at [698, 67] on span "All Active" at bounding box center [711, 68] width 64 height 23
